Goal: Information Seeking & Learning: Learn about a topic

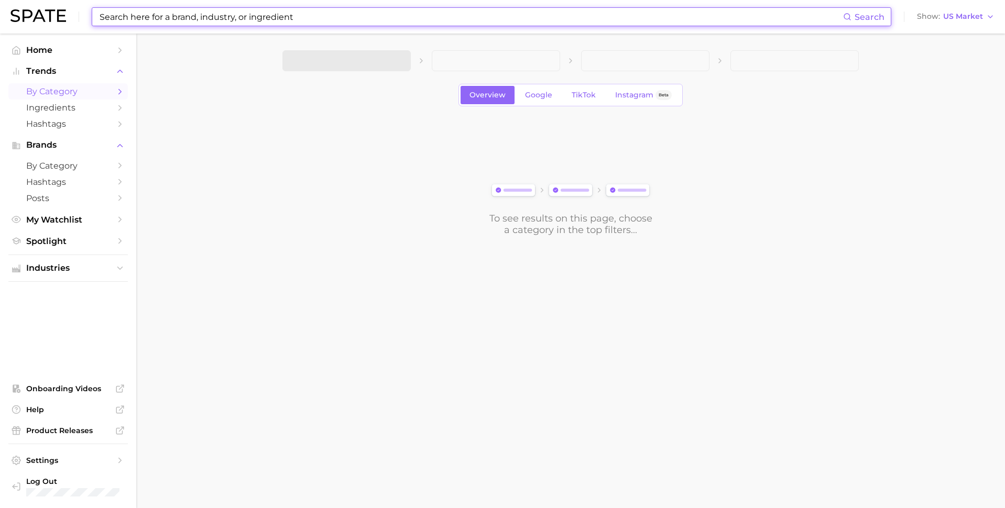
click at [292, 21] on input at bounding box center [471, 17] width 745 height 18
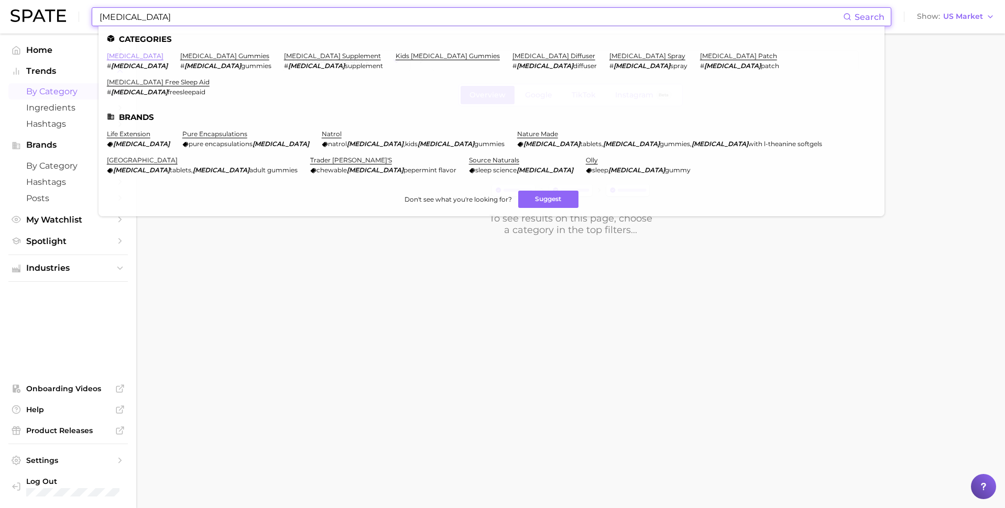
type input "[MEDICAL_DATA]"
click at [116, 53] on link "[MEDICAL_DATA]" at bounding box center [135, 56] width 57 height 8
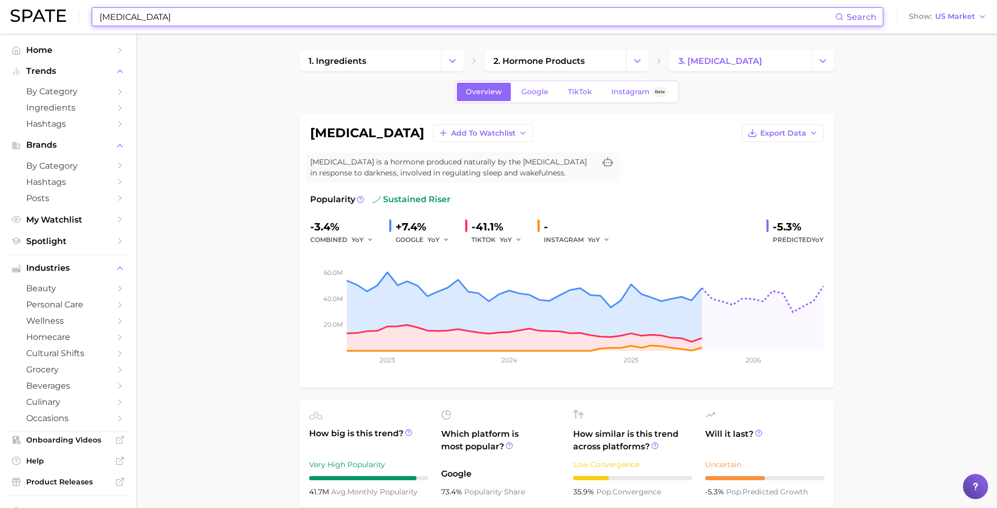
click at [208, 23] on input "[MEDICAL_DATA]" at bounding box center [467, 17] width 737 height 18
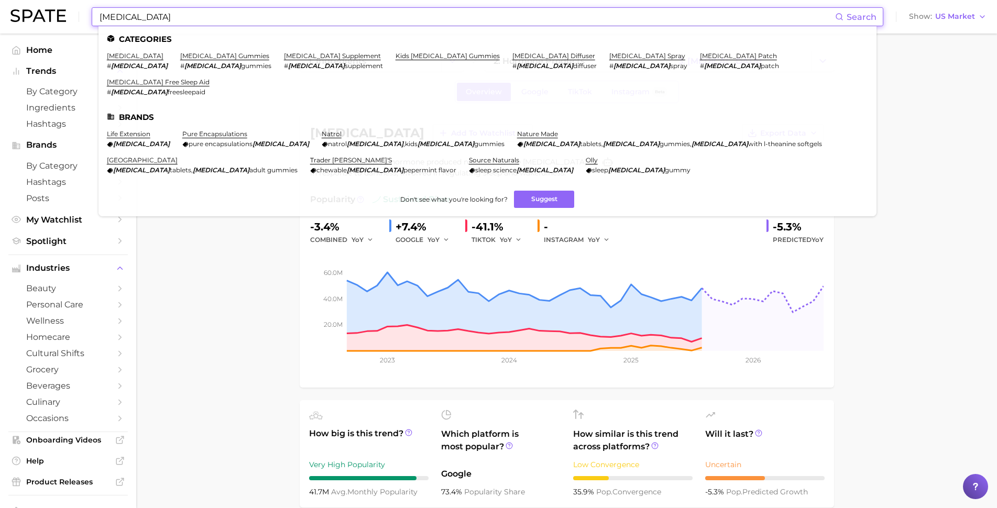
drag, startPoint x: 147, startPoint y: 22, endPoint x: 54, endPoint y: 6, distance: 94.6
click at [54, 6] on div "[MEDICAL_DATA] Search Categories [MEDICAL_DATA] # [MEDICAL_DATA] [MEDICAL_DATA]…" at bounding box center [498, 17] width 976 height 34
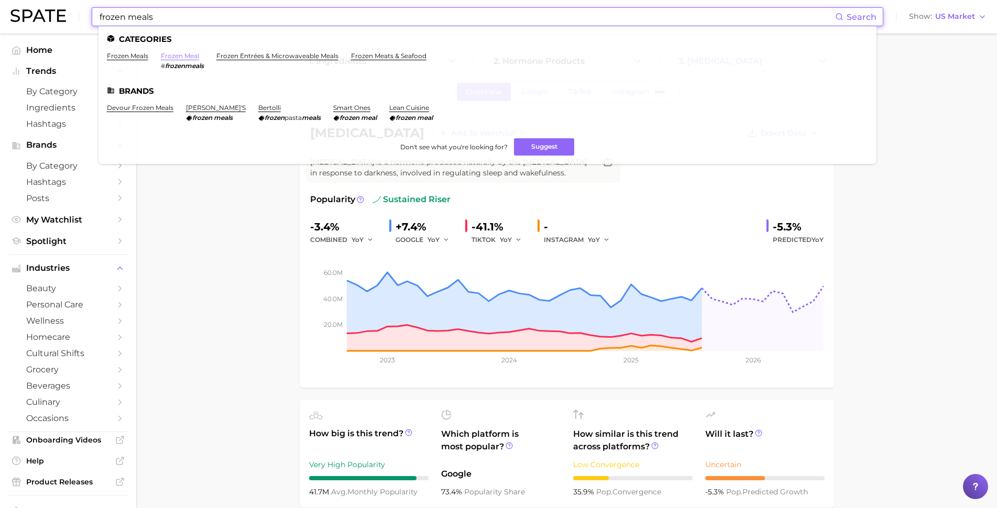
type input "frozen meals"
click at [186, 54] on link "frozen meal" at bounding box center [180, 56] width 38 height 8
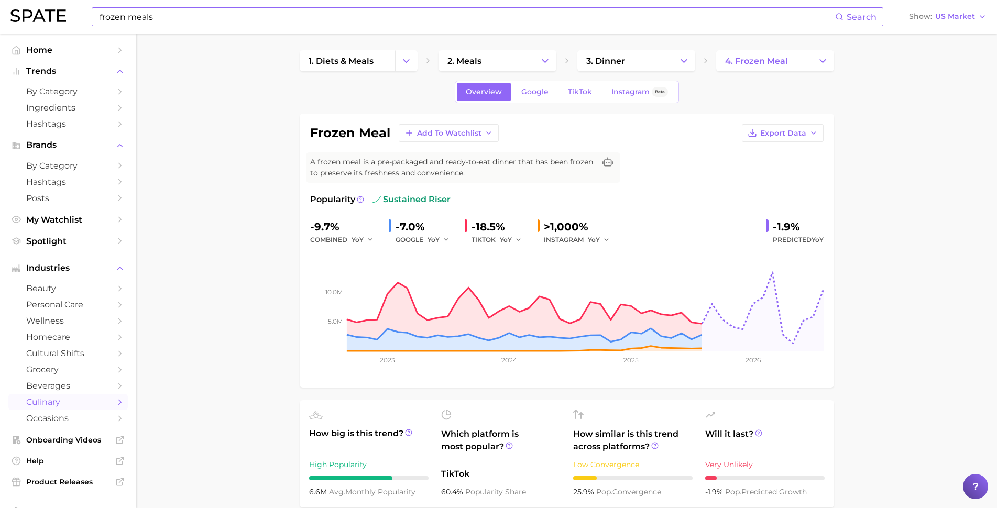
click at [37, 14] on img at bounding box center [38, 15] width 56 height 13
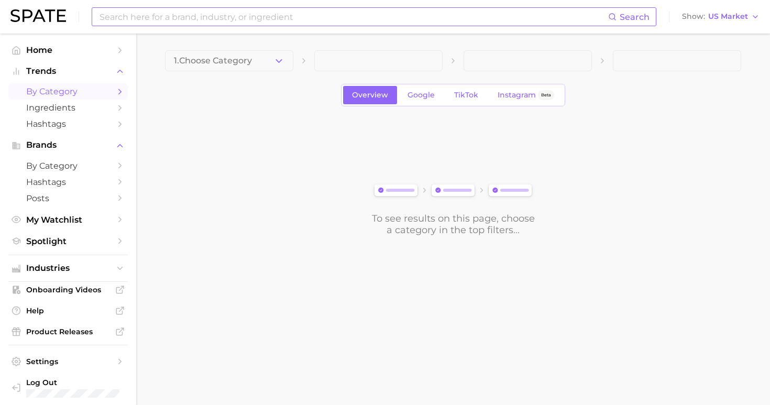
click at [268, 13] on input at bounding box center [354, 17] width 510 height 18
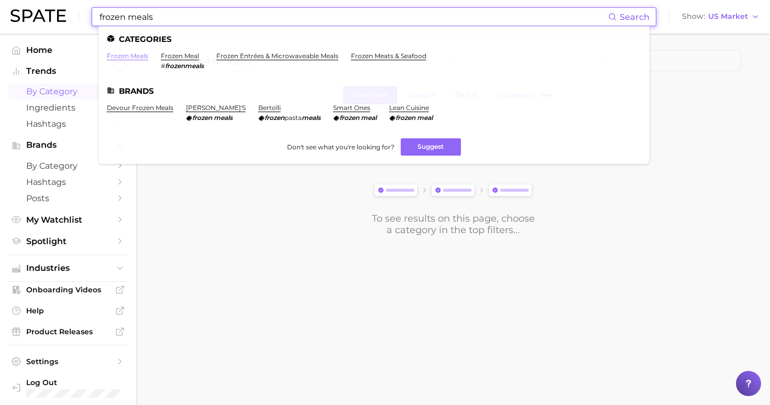
type input "frozen meals"
click at [121, 58] on link "frozen meals" at bounding box center [127, 56] width 41 height 8
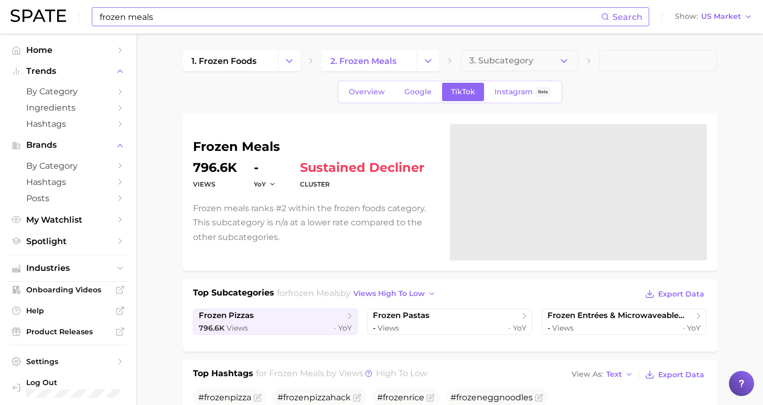
click at [203, 21] on input "frozen meals" at bounding box center [350, 17] width 502 height 18
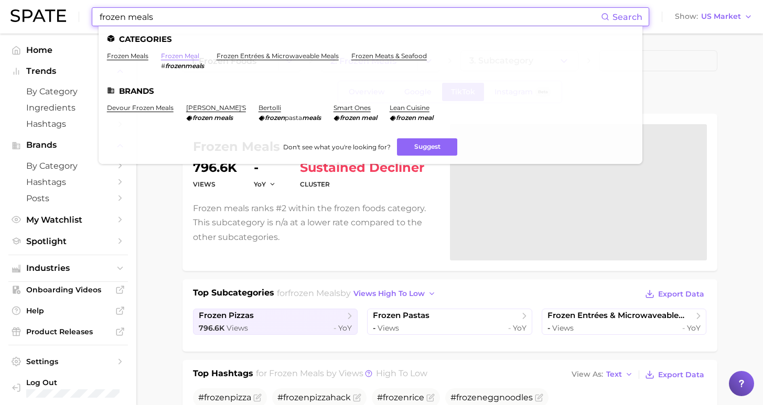
click at [175, 57] on link "frozen meal" at bounding box center [180, 56] width 38 height 8
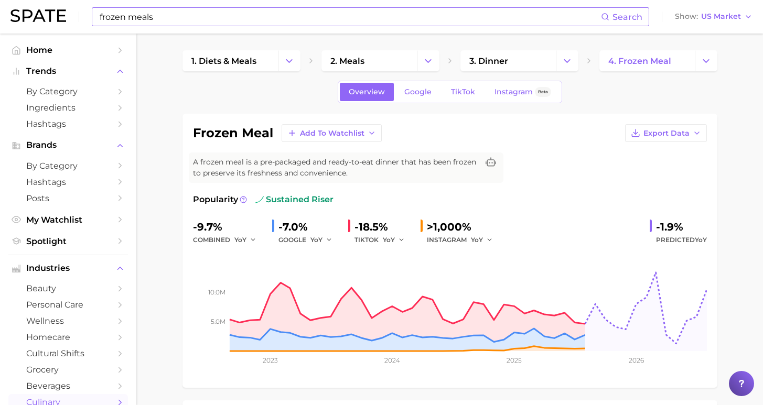
click at [217, 8] on div "frozen meals Search" at bounding box center [370, 16] width 557 height 19
click at [195, 23] on input "frozen meals" at bounding box center [350, 17] width 502 height 18
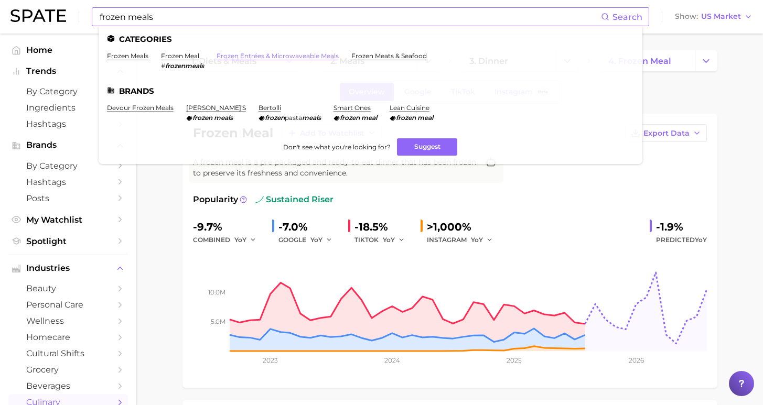
click at [271, 57] on link "frozen entrées & microwaveable meals" at bounding box center [277, 56] width 122 height 8
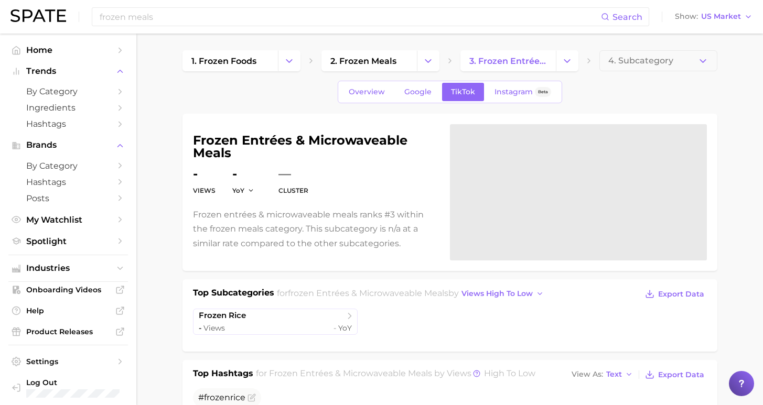
scroll to position [182, 0]
